Goal: Transaction & Acquisition: Download file/media

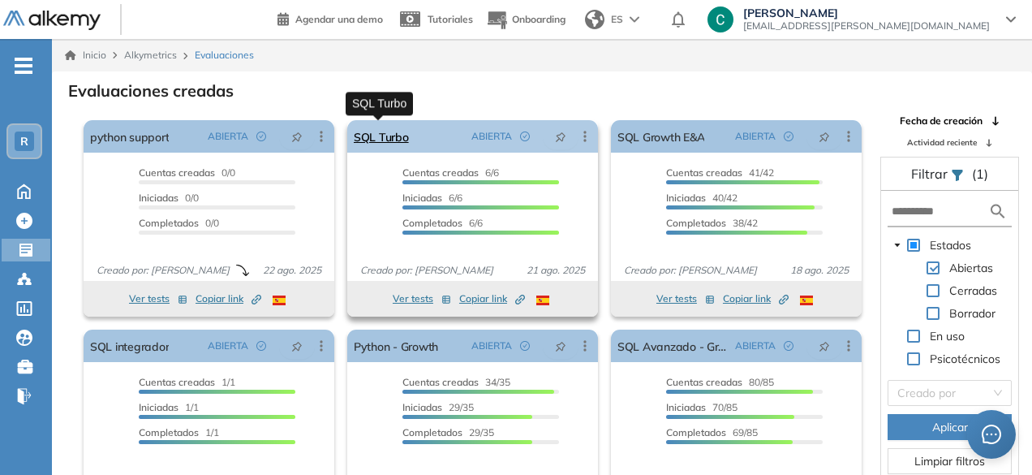
click at [393, 131] on link "SQL Turbo" at bounding box center [381, 136] width 55 height 32
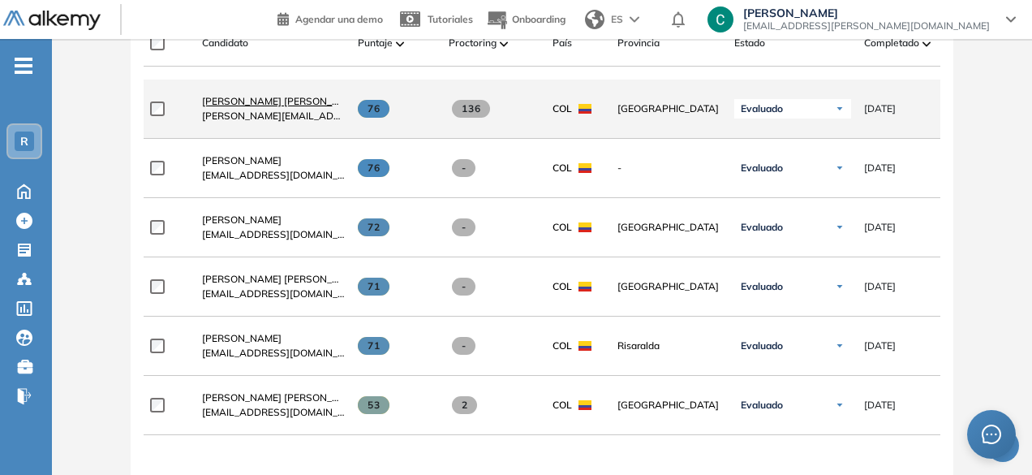
scroll to position [531, 0]
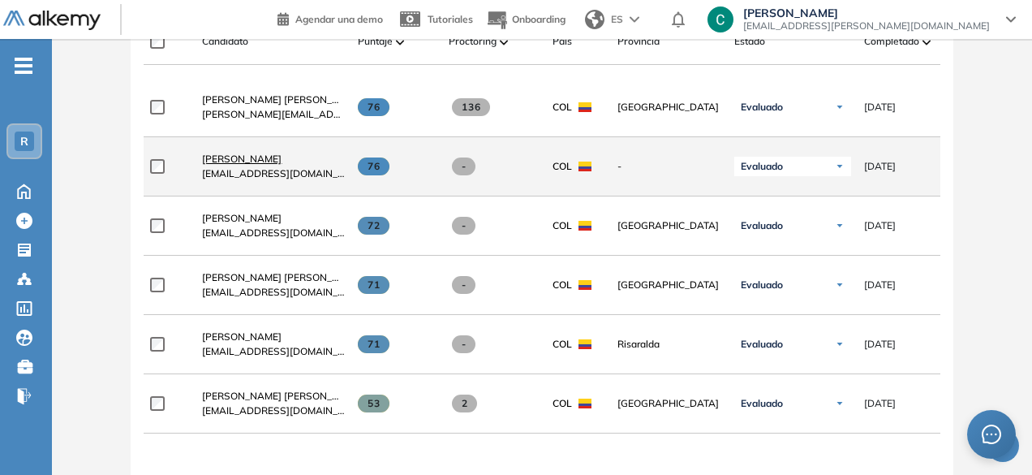
click at [263, 158] on span "[PERSON_NAME]" at bounding box center [241, 159] width 79 height 12
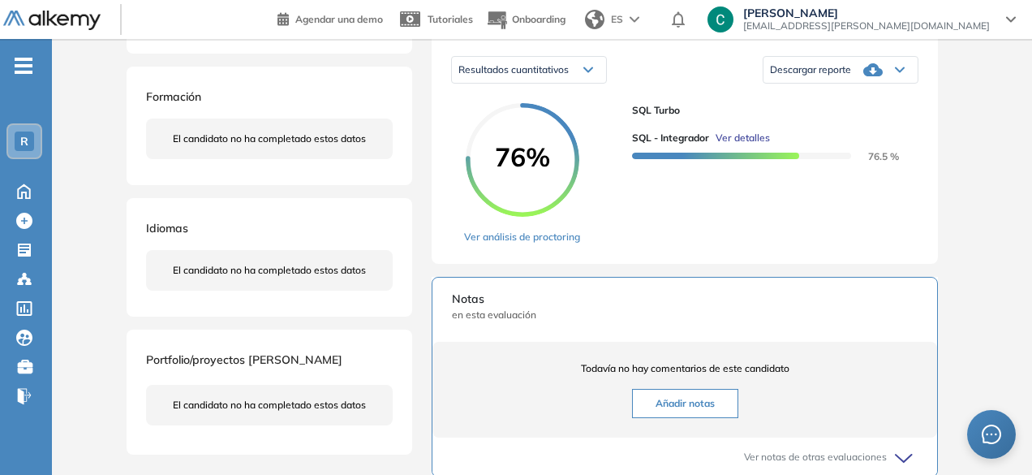
scroll to position [260, 0]
click at [284, 295] on div "Idiomas El candidato no ha completado estos datos" at bounding box center [270, 257] width 286 height 118
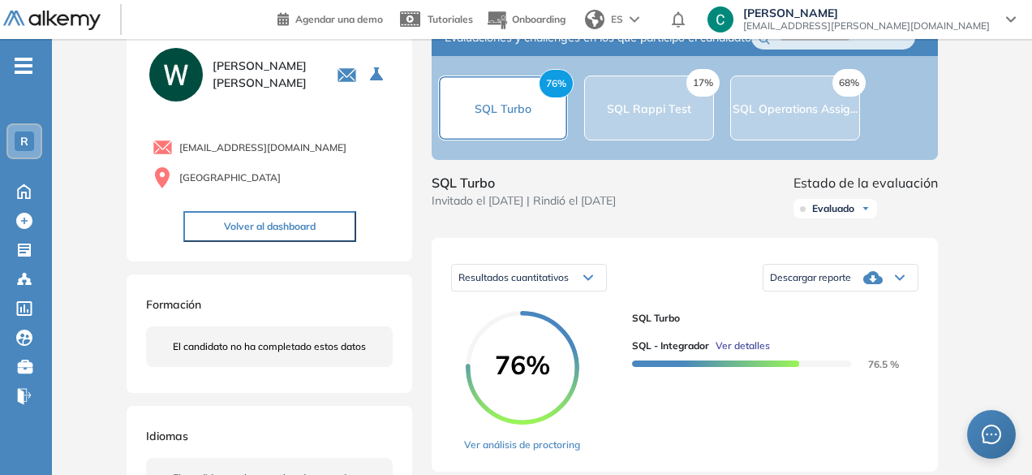
scroll to position [54, 0]
click at [833, 293] on div "Descargar reporte" at bounding box center [840, 276] width 154 height 32
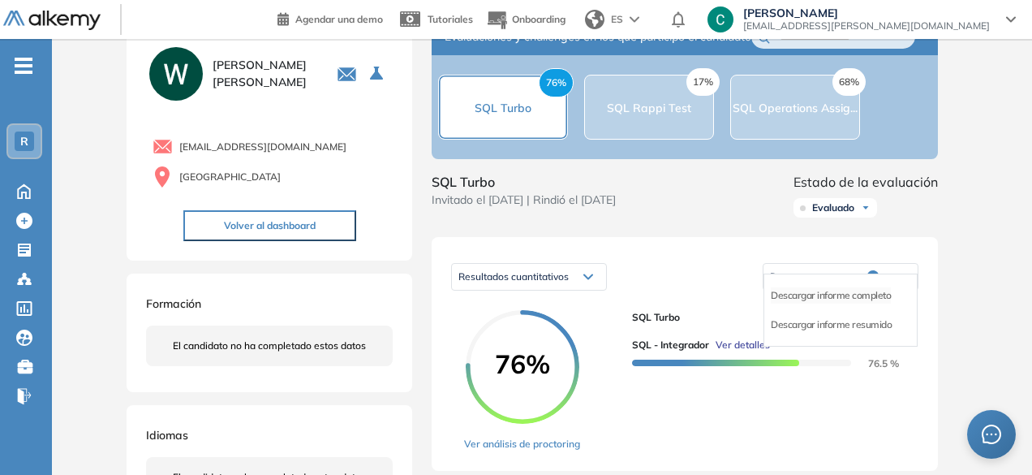
click at [868, 303] on li "Descargar informe completo" at bounding box center [831, 295] width 120 height 16
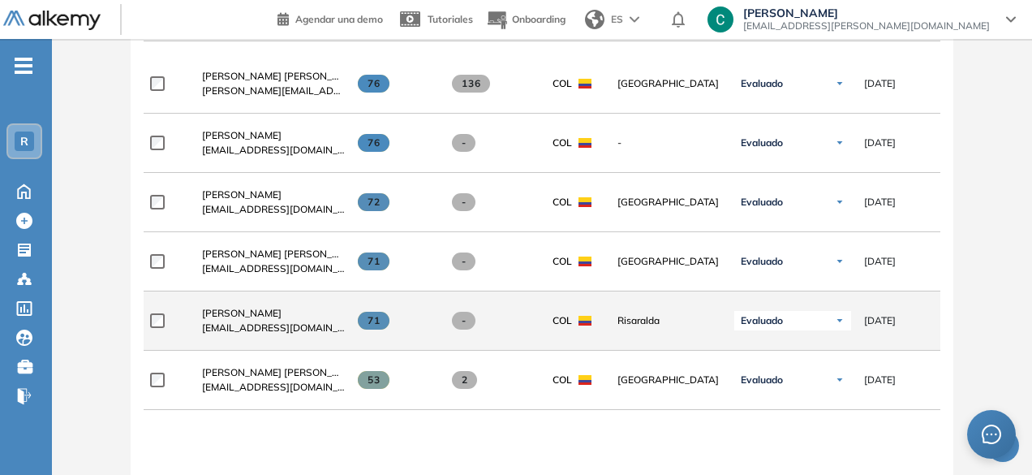
scroll to position [553, 0]
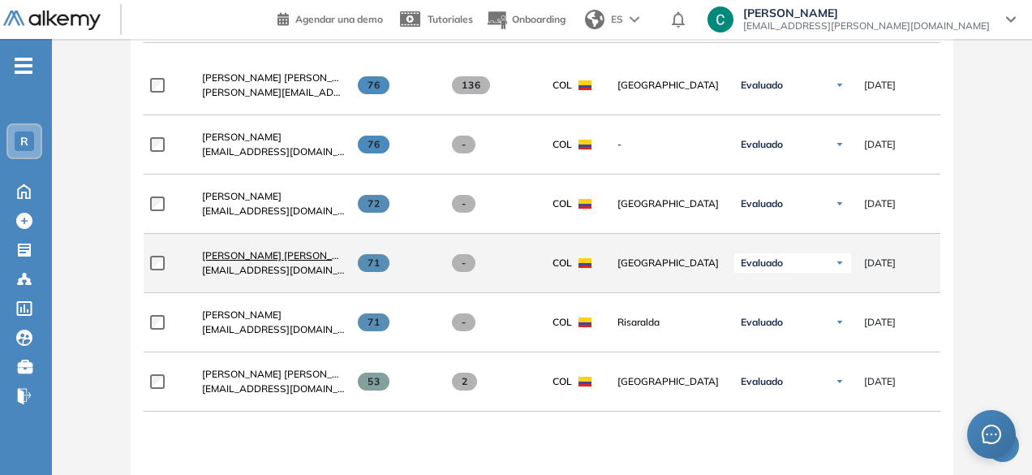
click at [276, 260] on span "[PERSON_NAME] [PERSON_NAME]" at bounding box center [282, 255] width 161 height 12
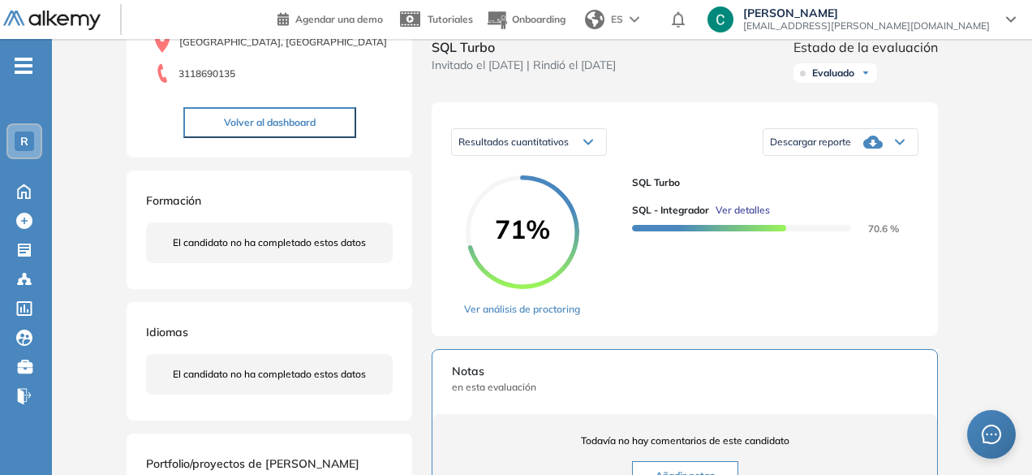
scroll to position [201, 0]
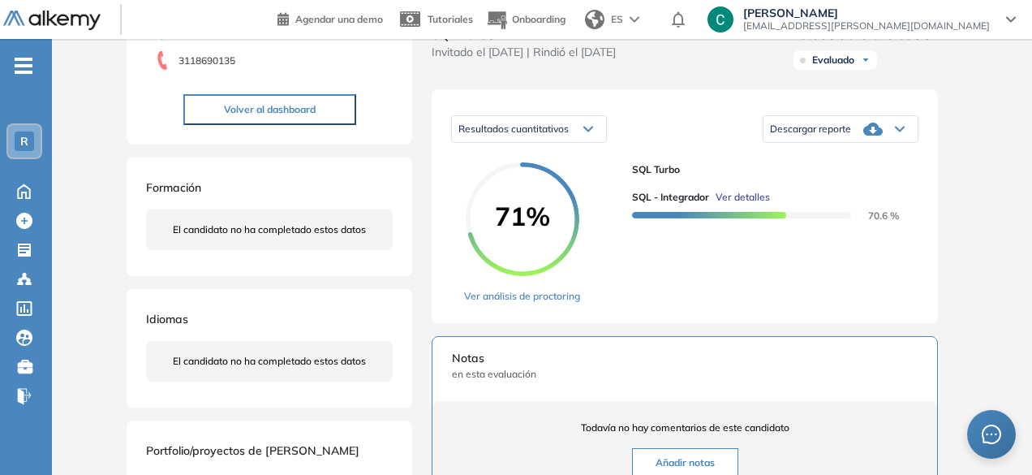
click at [804, 138] on div "Descargar reporte" at bounding box center [840, 129] width 154 height 32
click at [814, 156] on li "Descargar informe completo" at bounding box center [831, 148] width 120 height 16
